Goal: Task Accomplishment & Management: Manage account settings

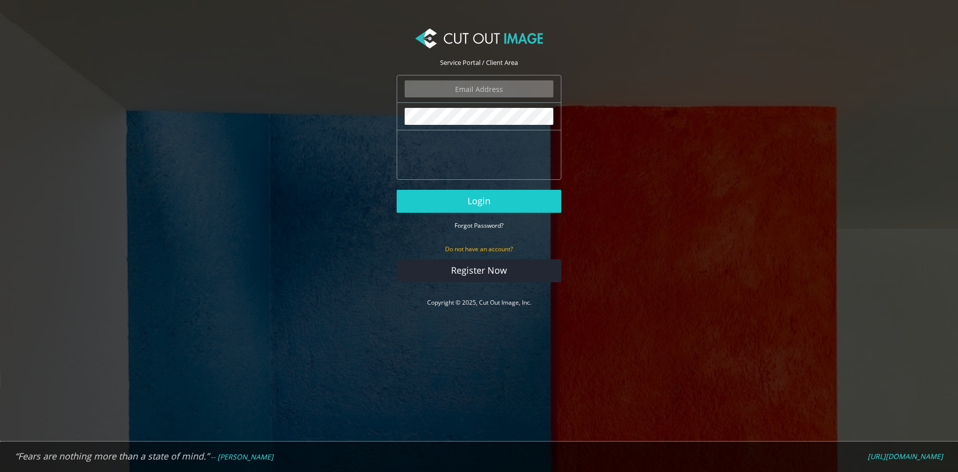
click at [486, 90] on input "email" at bounding box center [479, 88] width 149 height 17
type input "[EMAIL_ADDRESS][DOMAIN_NAME]"
click at [397, 190] on button "Login" at bounding box center [479, 201] width 165 height 23
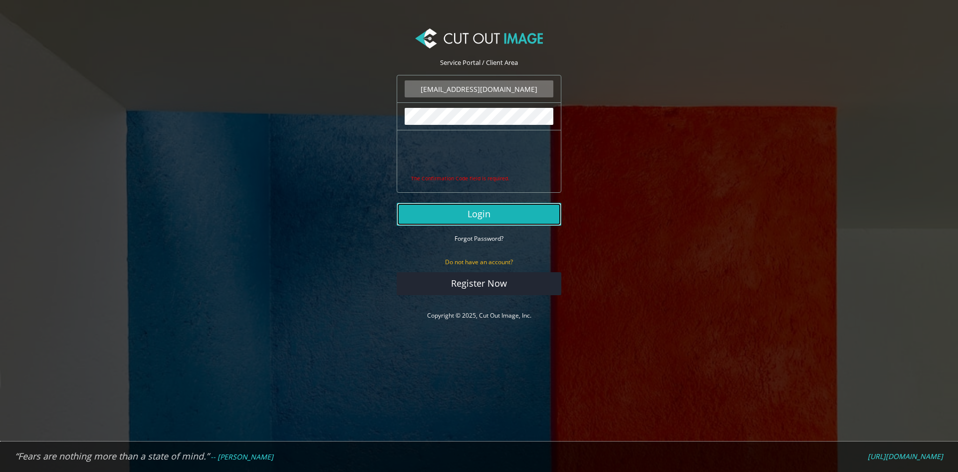
click at [481, 214] on button "Login" at bounding box center [479, 214] width 165 height 23
click at [488, 218] on button "Login" at bounding box center [479, 214] width 165 height 23
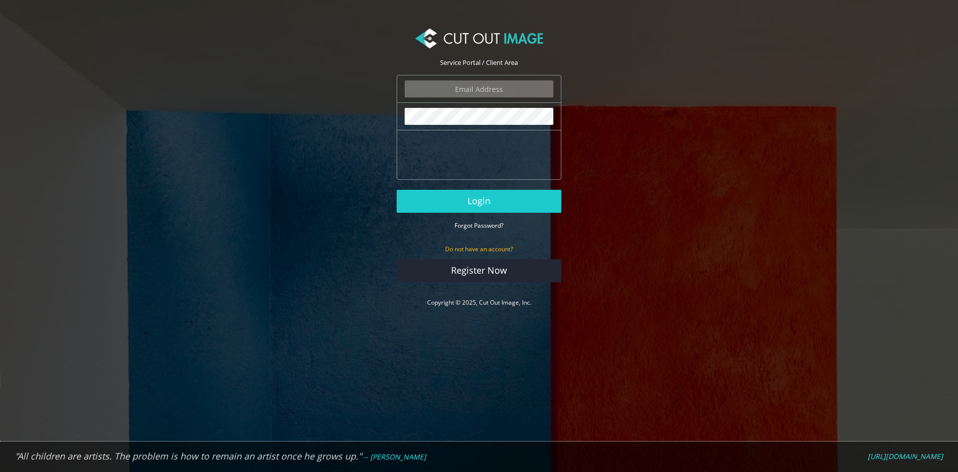
click at [487, 84] on input "email" at bounding box center [479, 88] width 149 height 17
type input "[EMAIL_ADDRESS][DOMAIN_NAME]"
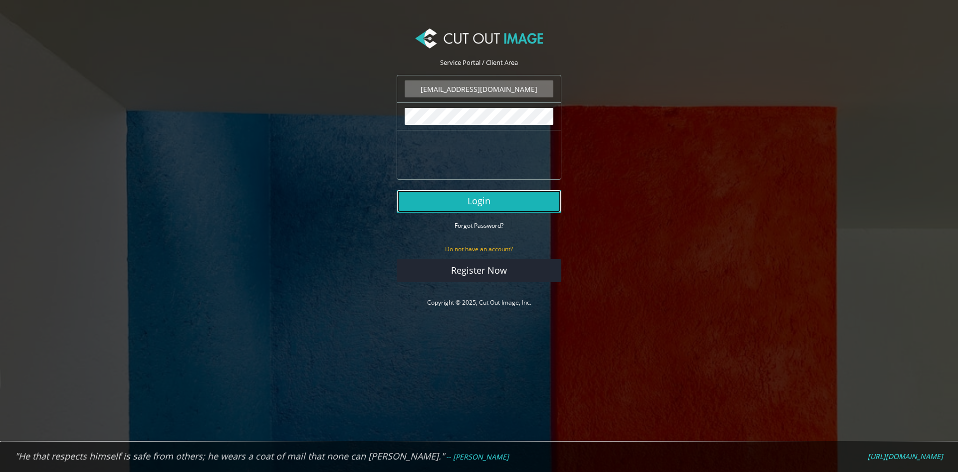
click at [469, 196] on button "Login" at bounding box center [479, 201] width 165 height 23
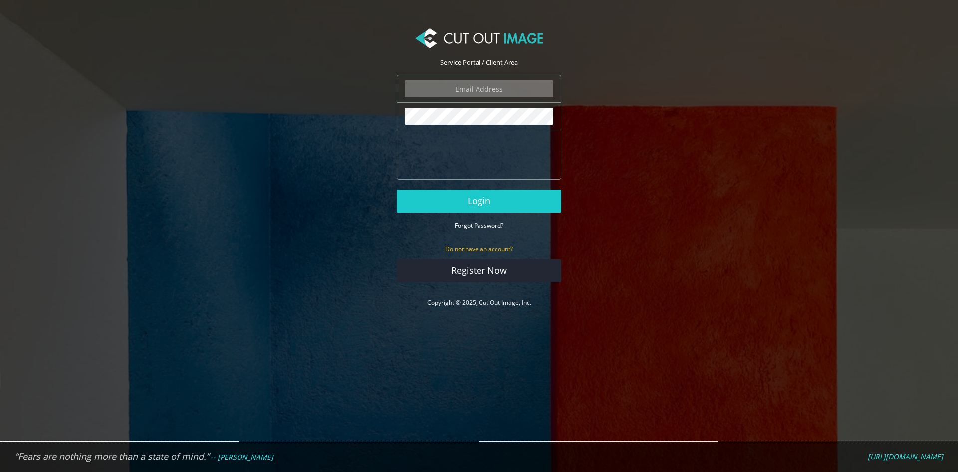
click at [489, 82] on input "email" at bounding box center [479, 88] width 149 height 17
type input "[EMAIL_ADDRESS][DOMAIN_NAME]"
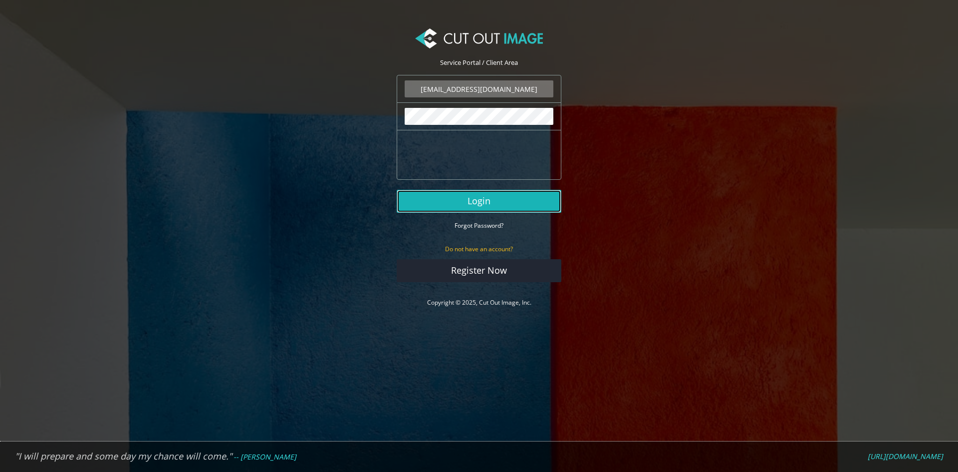
drag, startPoint x: 488, startPoint y: 202, endPoint x: 559, endPoint y: 212, distance: 71.6
click at [488, 204] on button "Login" at bounding box center [479, 201] width 165 height 23
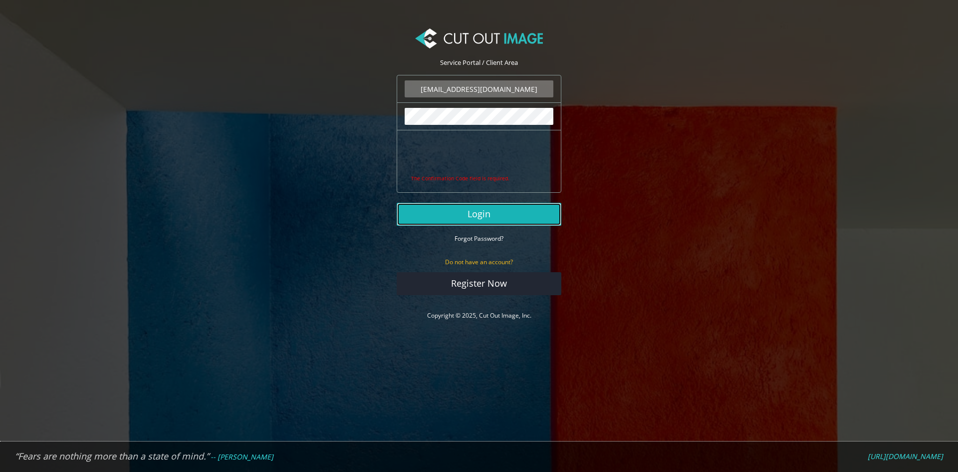
click at [482, 215] on button "Login" at bounding box center [479, 214] width 165 height 23
